Goal: Task Accomplishment & Management: Use online tool/utility

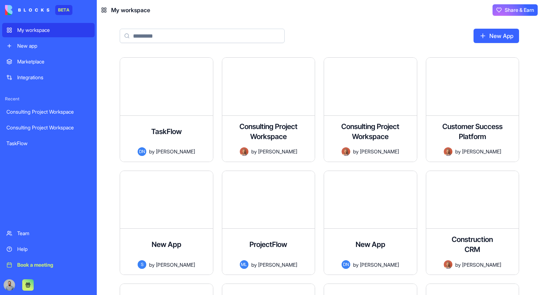
click at [27, 285] on button at bounding box center [27, 284] width 11 height 11
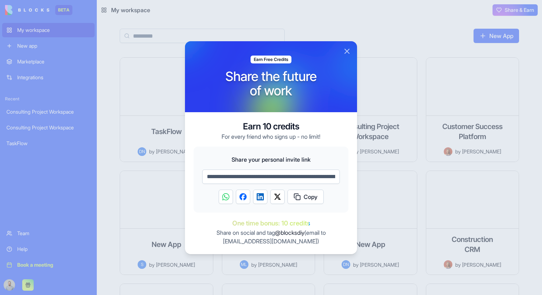
click at [461, 43] on div at bounding box center [271, 147] width 542 height 295
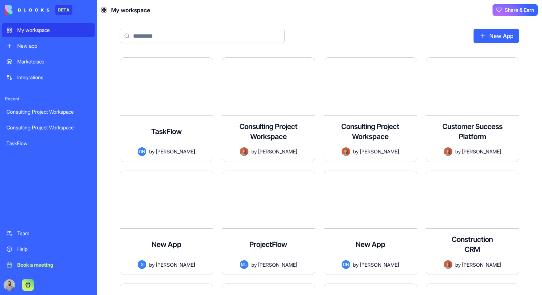
click at [509, 13] on span "Share & Earn" at bounding box center [519, 9] width 29 height 7
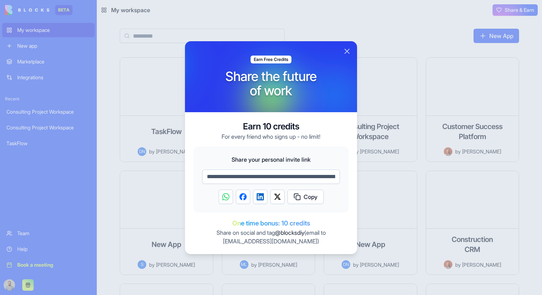
click at [307, 200] on span "Copy" at bounding box center [311, 196] width 14 height 9
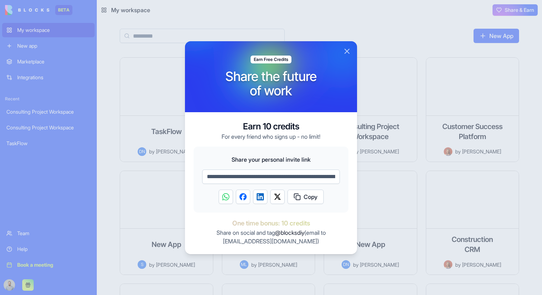
click at [344, 53] on button "Close" at bounding box center [347, 51] width 9 height 9
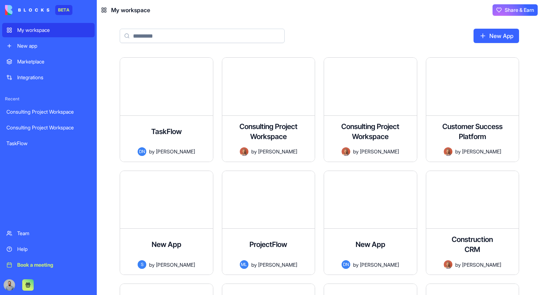
click at [49, 46] on div "New app" at bounding box center [53, 45] width 73 height 7
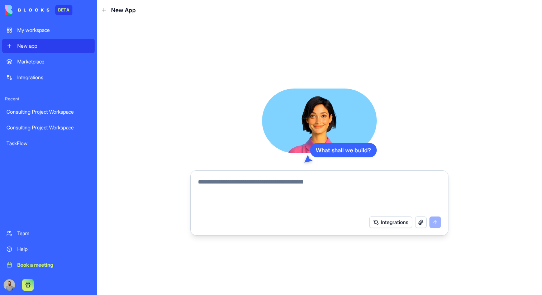
click at [52, 35] on link "My workspace" at bounding box center [48, 30] width 92 height 14
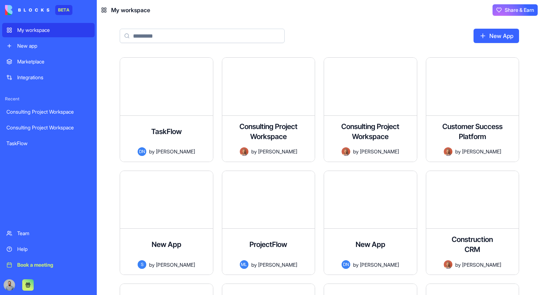
click at [56, 63] on div "Marketplace" at bounding box center [53, 61] width 73 height 7
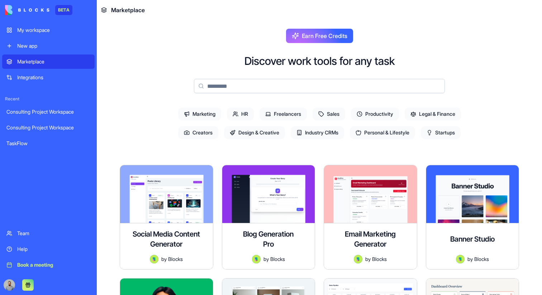
click at [60, 75] on div "Integrations" at bounding box center [53, 77] width 73 height 7
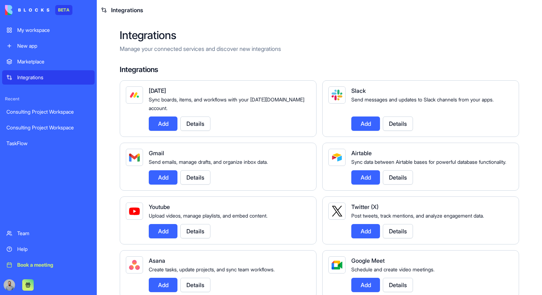
click at [60, 61] on div "Marketplace" at bounding box center [53, 61] width 73 height 7
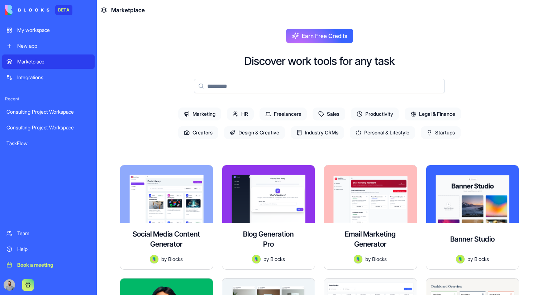
click at [56, 52] on link "New app" at bounding box center [48, 46] width 92 height 14
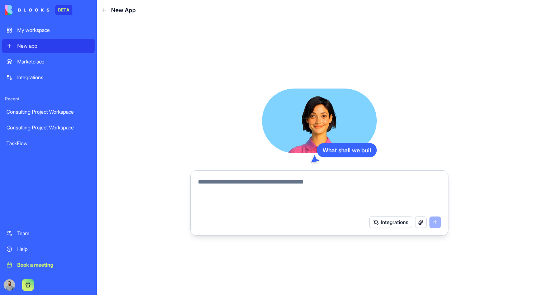
click at [54, 34] on link "My workspace" at bounding box center [48, 30] width 92 height 14
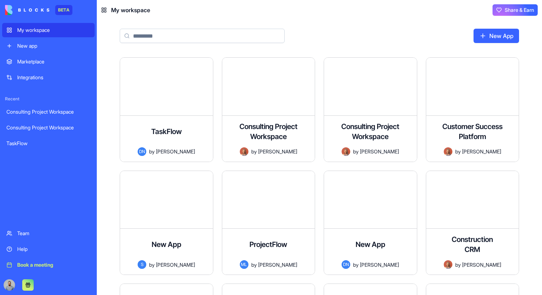
click at [71, 228] on link "Team" at bounding box center [48, 233] width 92 height 14
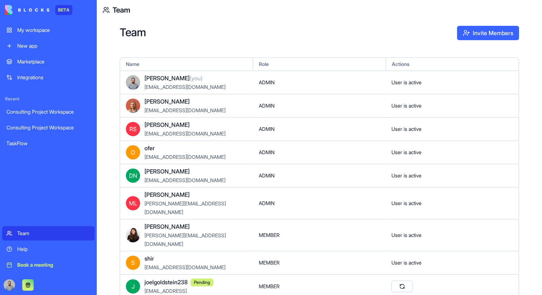
click at [50, 30] on div "My workspace" at bounding box center [53, 30] width 73 height 7
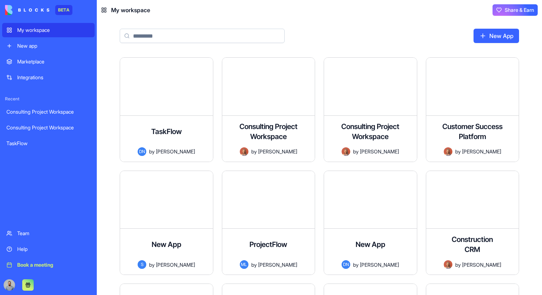
click at [52, 40] on link "New app" at bounding box center [48, 46] width 92 height 14
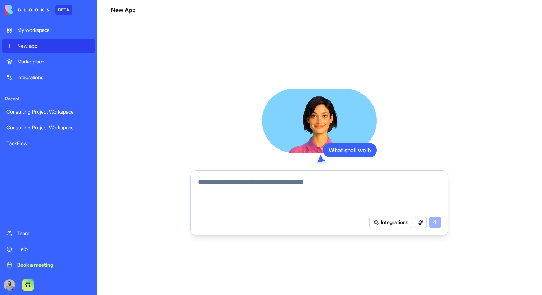
click at [56, 56] on link "Marketplace" at bounding box center [48, 61] width 92 height 14
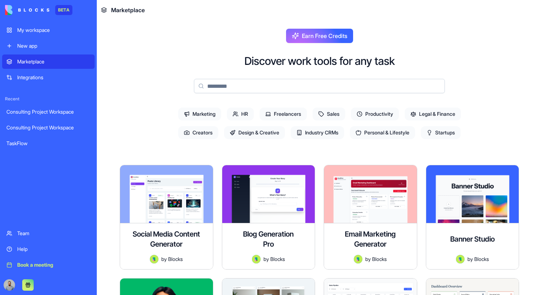
click at [60, 73] on link "Integrations" at bounding box center [48, 77] width 92 height 14
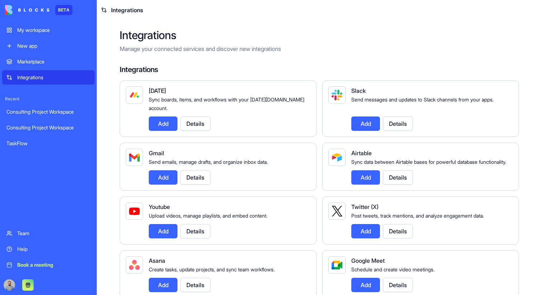
click at [58, 59] on div "Marketplace" at bounding box center [53, 61] width 73 height 7
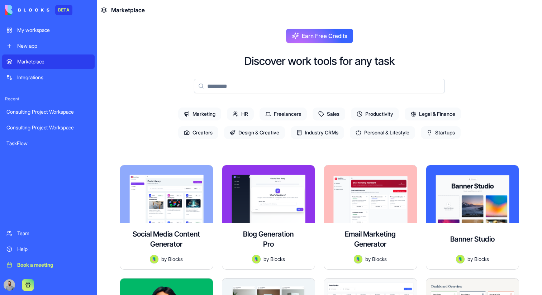
click at [57, 33] on div "My workspace" at bounding box center [53, 30] width 73 height 7
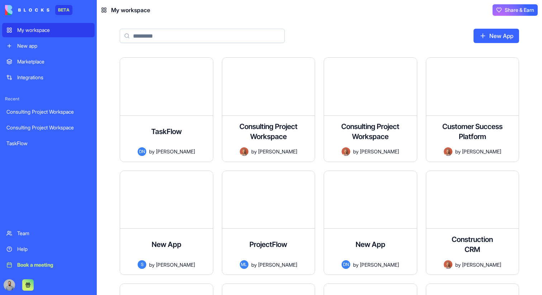
click at [61, 57] on link "Marketplace" at bounding box center [48, 61] width 92 height 14
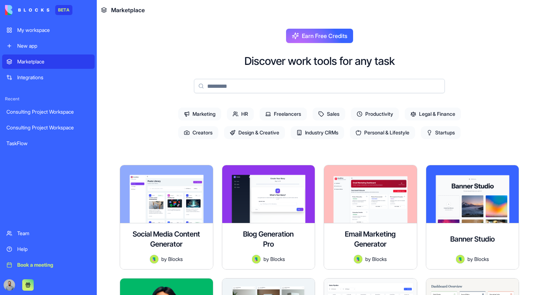
click at [302, 36] on span "Earn Free Credits" at bounding box center [325, 36] width 46 height 9
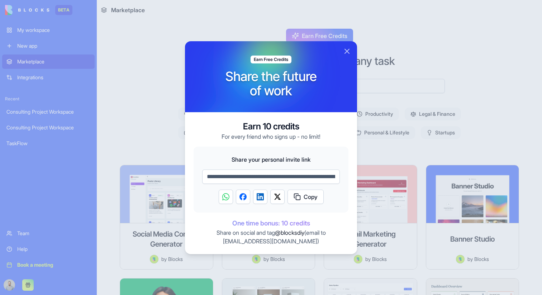
click at [233, 33] on div at bounding box center [271, 147] width 542 height 295
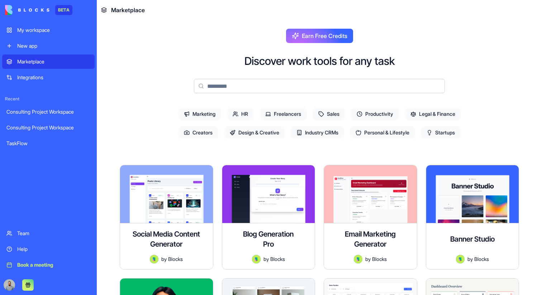
click at [69, 34] on link "My workspace" at bounding box center [48, 30] width 92 height 14
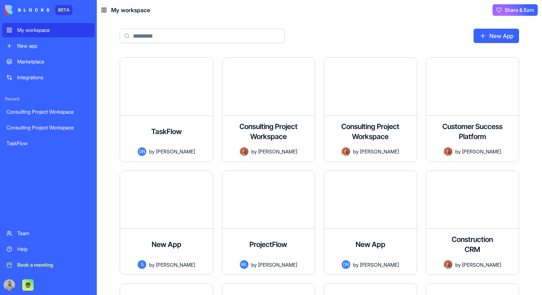
click at [68, 41] on link "New app" at bounding box center [48, 46] width 92 height 14
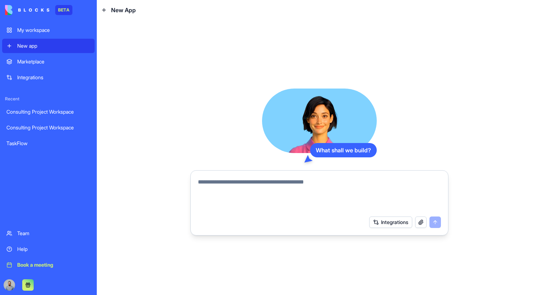
click at [218, 186] on textarea at bounding box center [319, 195] width 243 height 34
click at [76, 64] on div "Marketplace" at bounding box center [53, 61] width 73 height 7
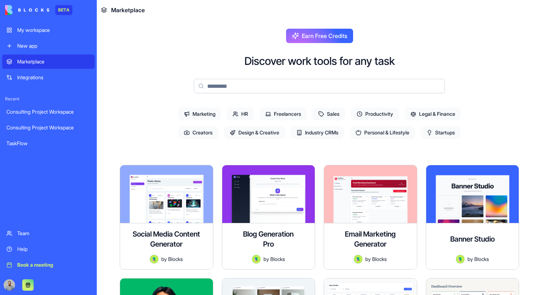
click at [56, 35] on link "My workspace" at bounding box center [48, 30] width 92 height 14
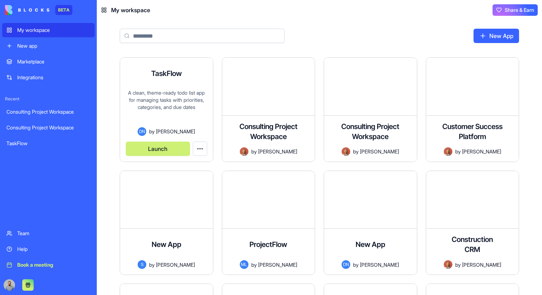
click at [185, 106] on div "A clean, theme-ready todo list app for managing tasks with priorities, categori…" at bounding box center [166, 108] width 81 height 38
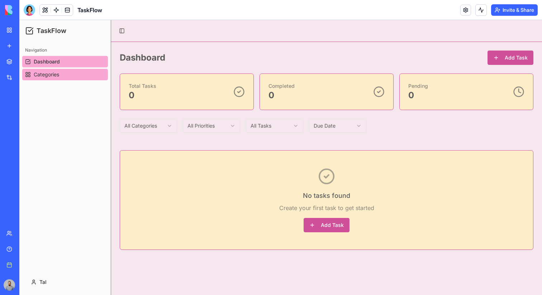
click at [76, 75] on link "Categories" at bounding box center [65, 74] width 86 height 11
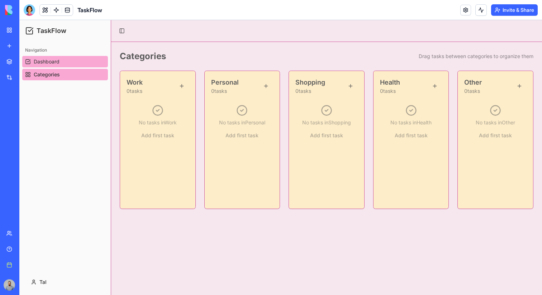
click at [72, 64] on link "Dashboard" at bounding box center [65, 61] width 86 height 11
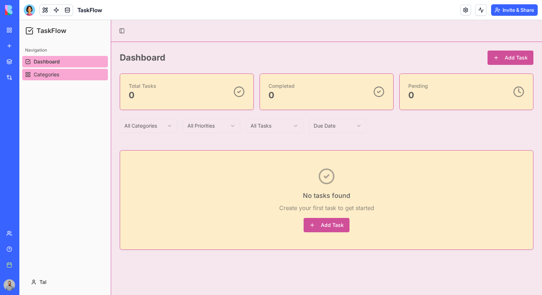
click at [76, 71] on link "Categories" at bounding box center [65, 74] width 86 height 11
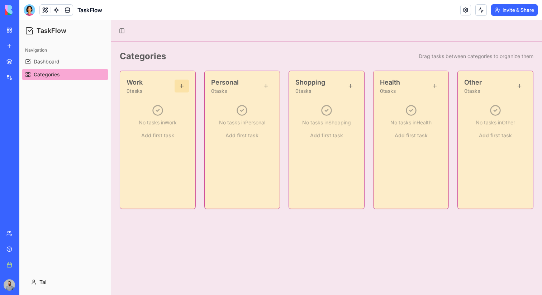
click at [184, 86] on button at bounding box center [182, 86] width 14 height 13
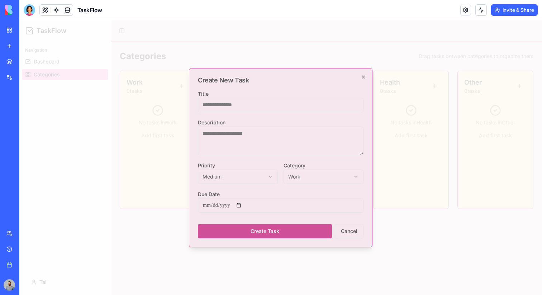
click at [177, 83] on div at bounding box center [280, 157] width 523 height 275
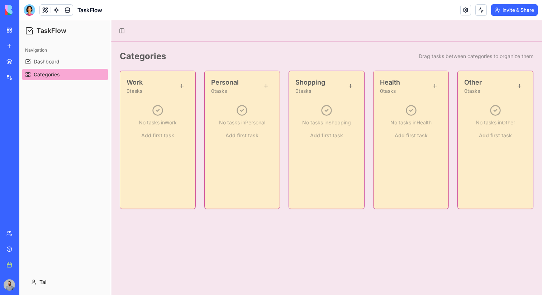
click at [17, 29] on link "My workspace" at bounding box center [16, 30] width 29 height 14
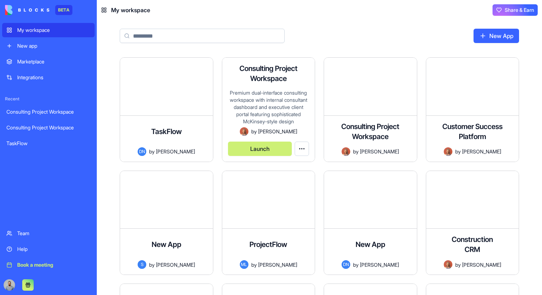
click at [265, 87] on div "Consulting Project Workspace Premium dual-interface consulting workspace with i…" at bounding box center [268, 110] width 93 height 104
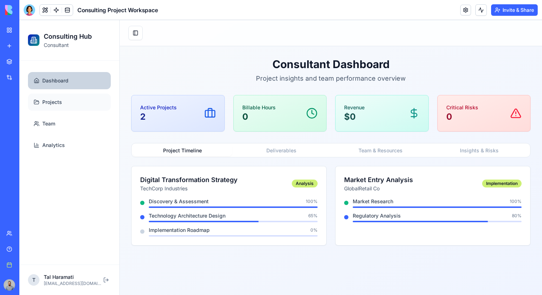
click at [75, 106] on link "Projects" at bounding box center [69, 102] width 83 height 17
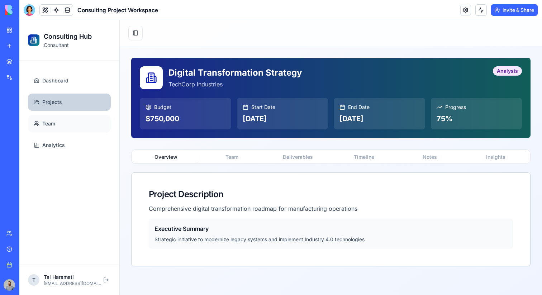
click at [77, 123] on link "Team" at bounding box center [69, 123] width 83 height 17
click at [74, 124] on link "Team" at bounding box center [69, 123] width 83 height 17
click at [75, 147] on link "Analytics" at bounding box center [69, 145] width 83 height 17
click at [61, 84] on span "Dashboard" at bounding box center [55, 80] width 26 height 7
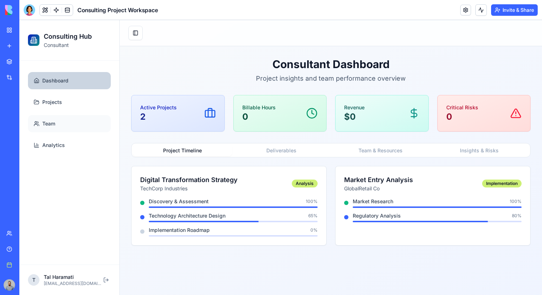
click at [70, 123] on link "Team" at bounding box center [69, 123] width 83 height 17
click at [88, 149] on link "Analytics" at bounding box center [69, 145] width 83 height 17
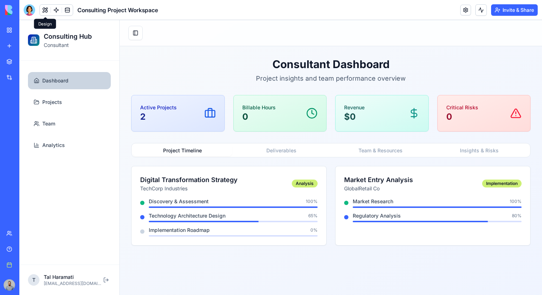
click at [45, 13] on button at bounding box center [45, 10] width 11 height 11
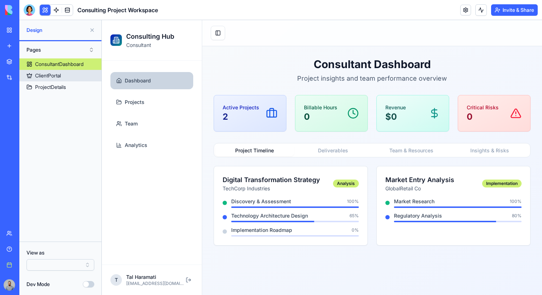
click at [66, 77] on link "ClientPortal" at bounding box center [60, 75] width 82 height 11
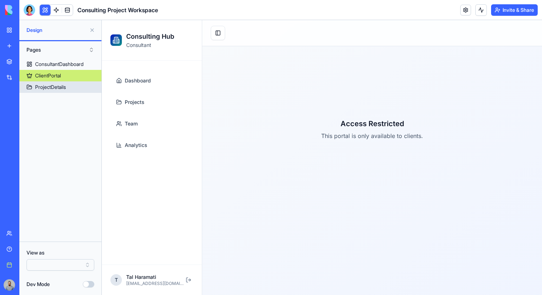
click at [68, 86] on link "ProjectDetails" at bounding box center [60, 86] width 82 height 11
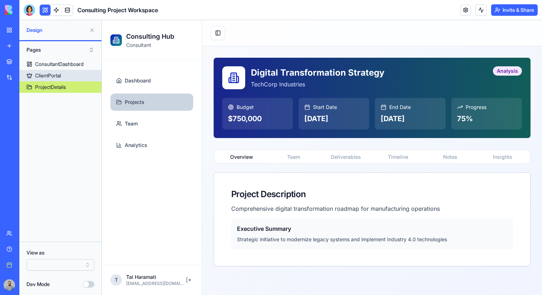
click at [67, 77] on link "ClientPortal" at bounding box center [60, 75] width 82 height 11
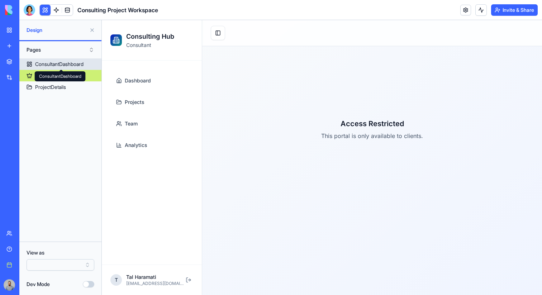
click at [66, 65] on div "ConsultantDashboard" at bounding box center [59, 64] width 48 height 7
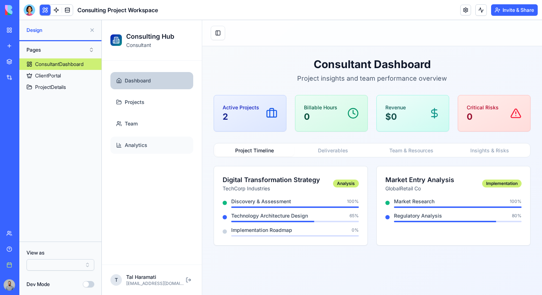
click at [134, 141] on link "Analytics" at bounding box center [151, 145] width 83 height 17
click at [12, 28] on link "My workspace" at bounding box center [16, 30] width 29 height 14
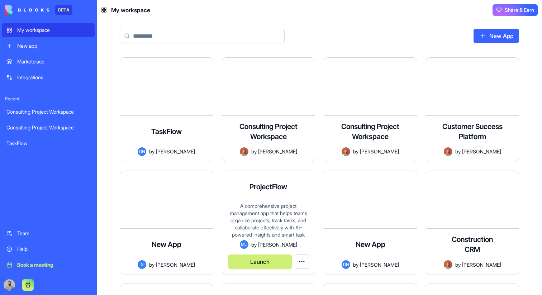
click at [295, 205] on div "A comprehensive project management app that helps teams organize projects, trac…" at bounding box center [268, 222] width 81 height 38
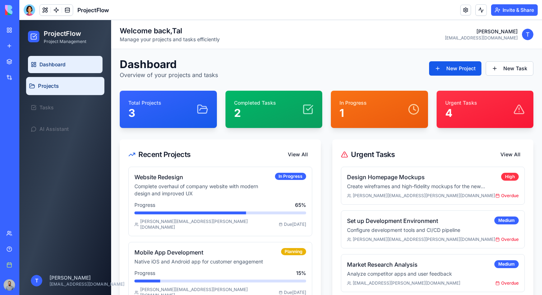
click at [71, 83] on link "Projects" at bounding box center [65, 86] width 78 height 18
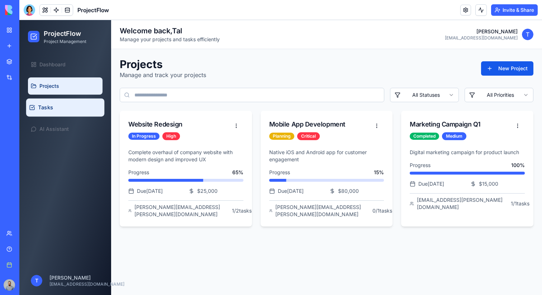
click at [74, 109] on link "Tasks" at bounding box center [65, 108] width 78 height 18
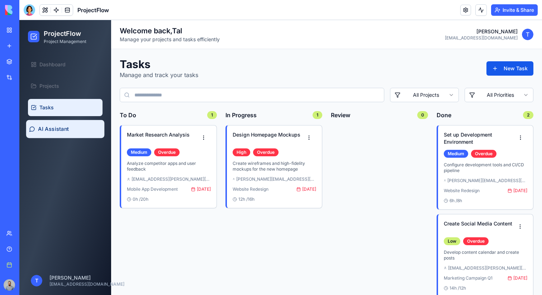
click at [76, 130] on link "AI Assistant" at bounding box center [65, 129] width 78 height 18
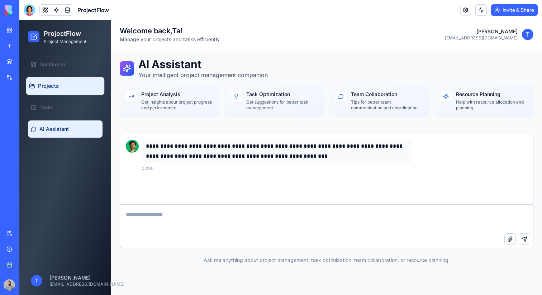
click at [70, 92] on link "Projects" at bounding box center [65, 86] width 78 height 18
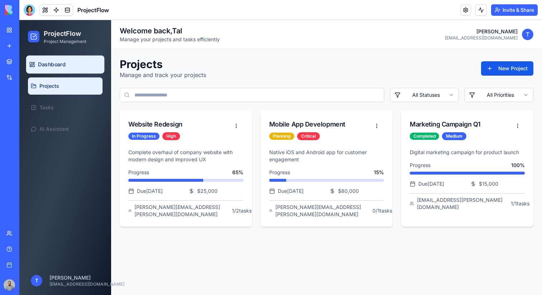
click at [67, 66] on link "Dashboard" at bounding box center [65, 65] width 78 height 18
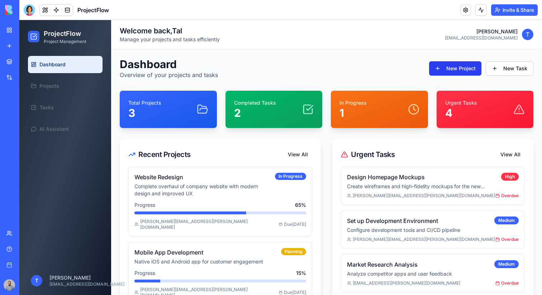
click at [474, 65] on button "New Project" at bounding box center [455, 68] width 52 height 14
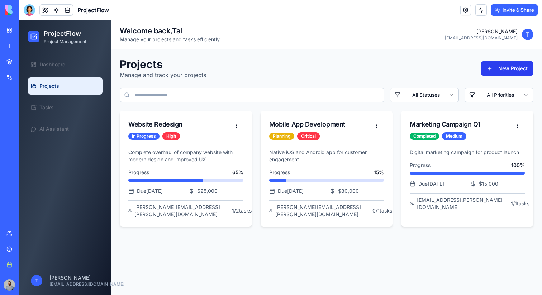
click at [494, 67] on button "New Project" at bounding box center [507, 68] width 52 height 14
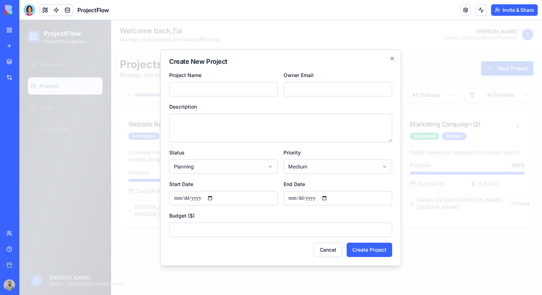
click at [493, 67] on div at bounding box center [280, 157] width 523 height 275
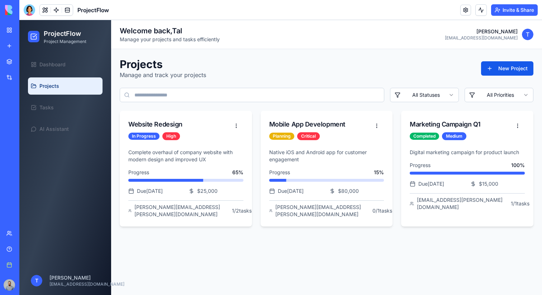
click at [491, 88] on html "ProjectFlow Project Management Dashboard Projects Tasks AI Assistant T [PERSON_…" at bounding box center [280, 157] width 523 height 275
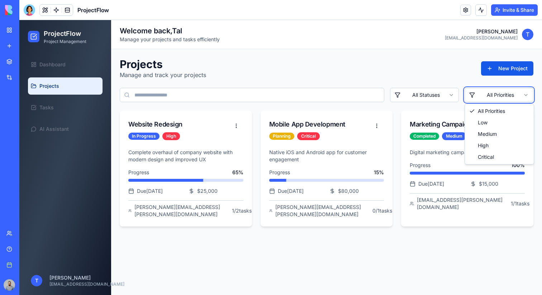
click at [491, 88] on html "ProjectFlow Project Management Dashboard Projects Tasks AI Assistant T [PERSON_…" at bounding box center [280, 157] width 523 height 275
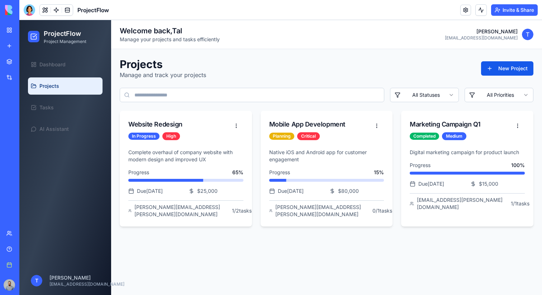
click at [10, 29] on link "My workspace" at bounding box center [16, 30] width 29 height 14
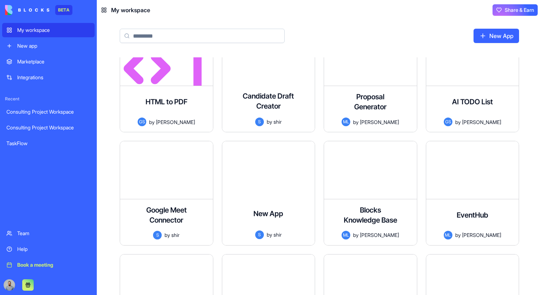
scroll to position [700, 0]
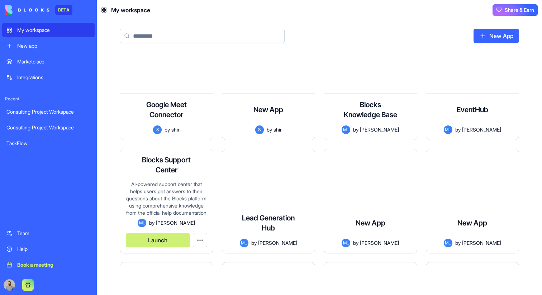
click at [180, 232] on div "Launch" at bounding box center [166, 237] width 81 height 20
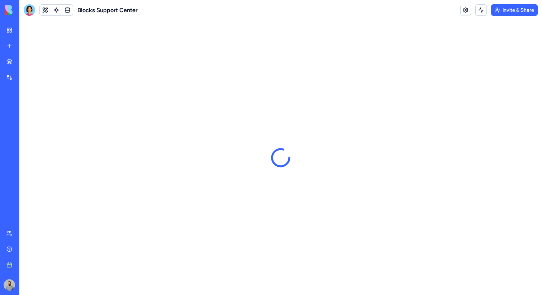
click at [17, 22] on div "BETA My workspace New app Marketplace Integrations Recent Consulting Project Wo…" at bounding box center [9, 147] width 15 height 295
click at [27, 77] on div "Integrations" at bounding box center [21, 77] width 9 height 7
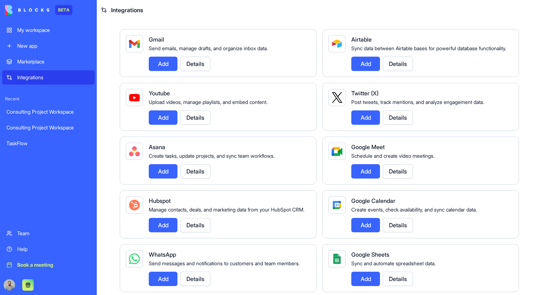
scroll to position [117, 0]
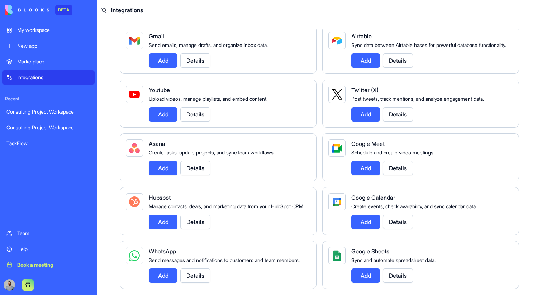
click at [394, 174] on button "Details" at bounding box center [398, 168] width 30 height 14
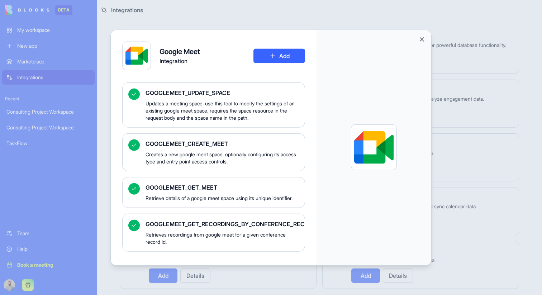
scroll to position [266, 0]
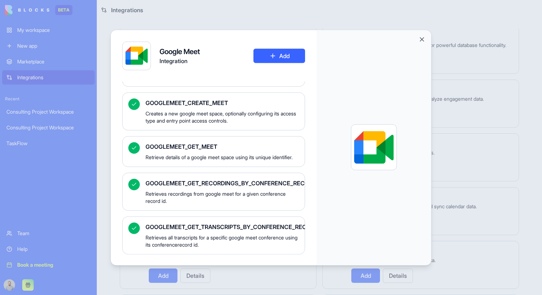
click at [462, 123] on div at bounding box center [271, 147] width 542 height 295
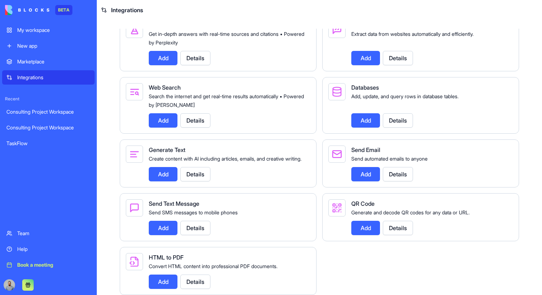
scroll to position [874, 0]
click at [207, 280] on button "Details" at bounding box center [195, 282] width 30 height 14
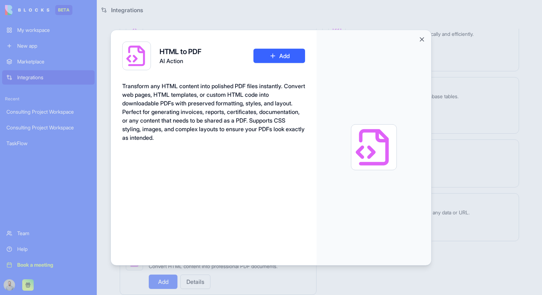
click at [85, 168] on div at bounding box center [271, 147] width 542 height 295
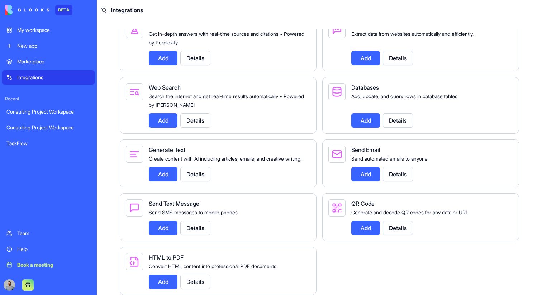
click at [389, 224] on button "Details" at bounding box center [398, 228] width 30 height 14
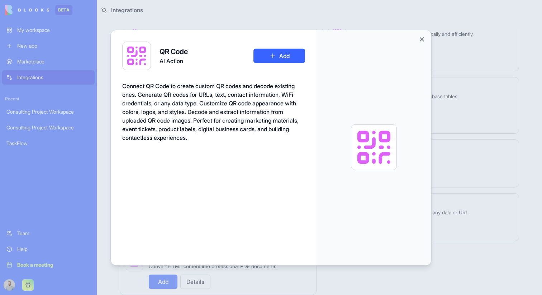
click at [477, 149] on div at bounding box center [271, 147] width 542 height 295
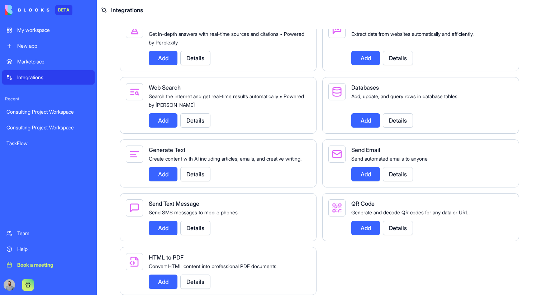
click at [63, 65] on div "Marketplace" at bounding box center [53, 61] width 73 height 7
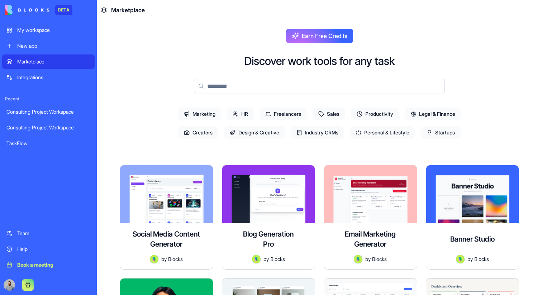
click at [44, 32] on div "My workspace" at bounding box center [53, 30] width 73 height 7
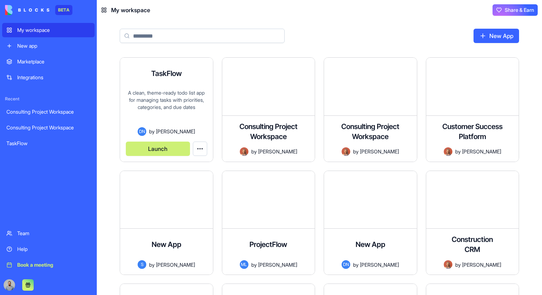
click at [151, 122] on div "A clean, theme-ready todo list app for managing tasks with priorities, categori…" at bounding box center [166, 108] width 81 height 38
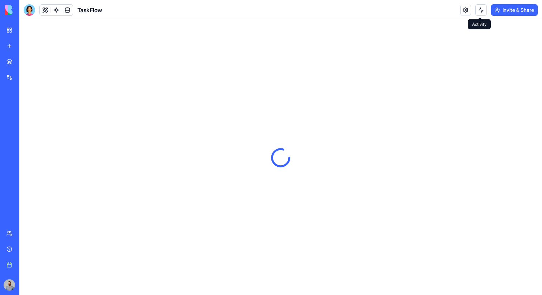
click at [477, 7] on button at bounding box center [480, 9] width 11 height 11
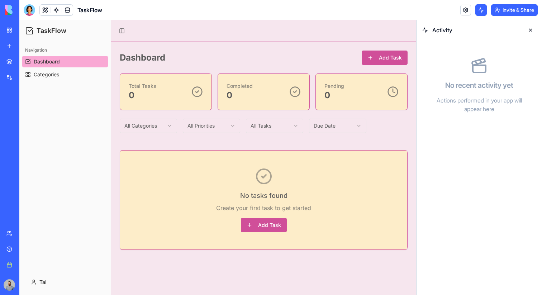
click at [477, 7] on button at bounding box center [480, 9] width 11 height 11
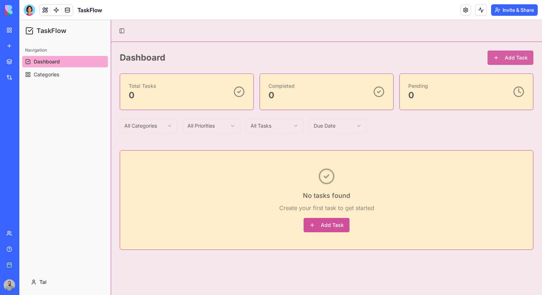
click at [507, 57] on button "Add Task" at bounding box center [510, 58] width 46 height 14
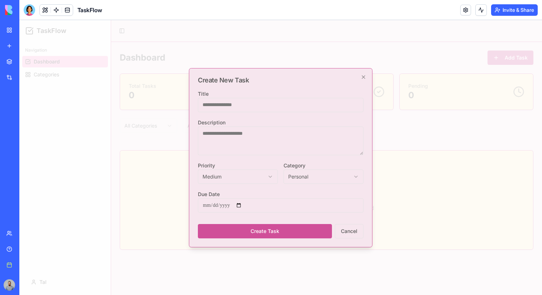
click at [505, 59] on div at bounding box center [280, 157] width 523 height 275
